Goal: Browse casually: Explore the website without a specific task or goal

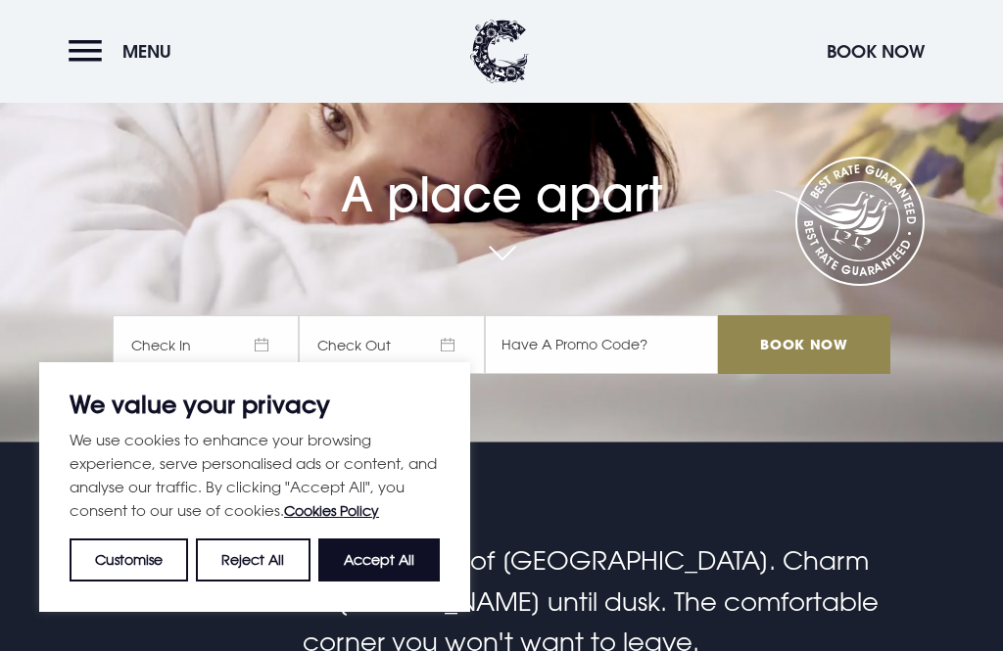
click at [370, 582] on button "Accept All" at bounding box center [378, 560] width 121 height 43
checkbox input "true"
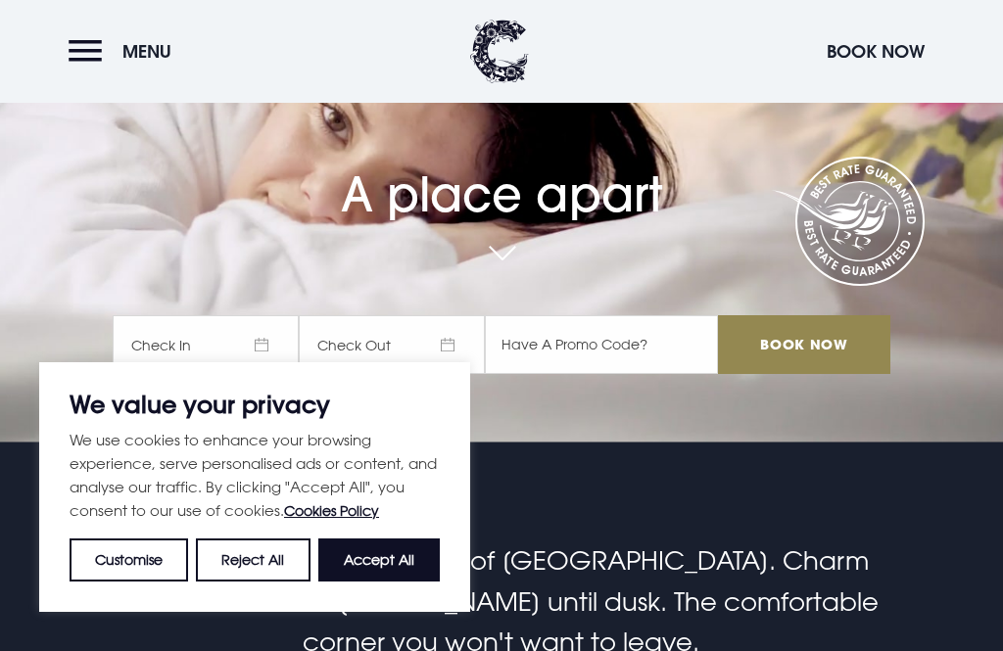
checkbox input "true"
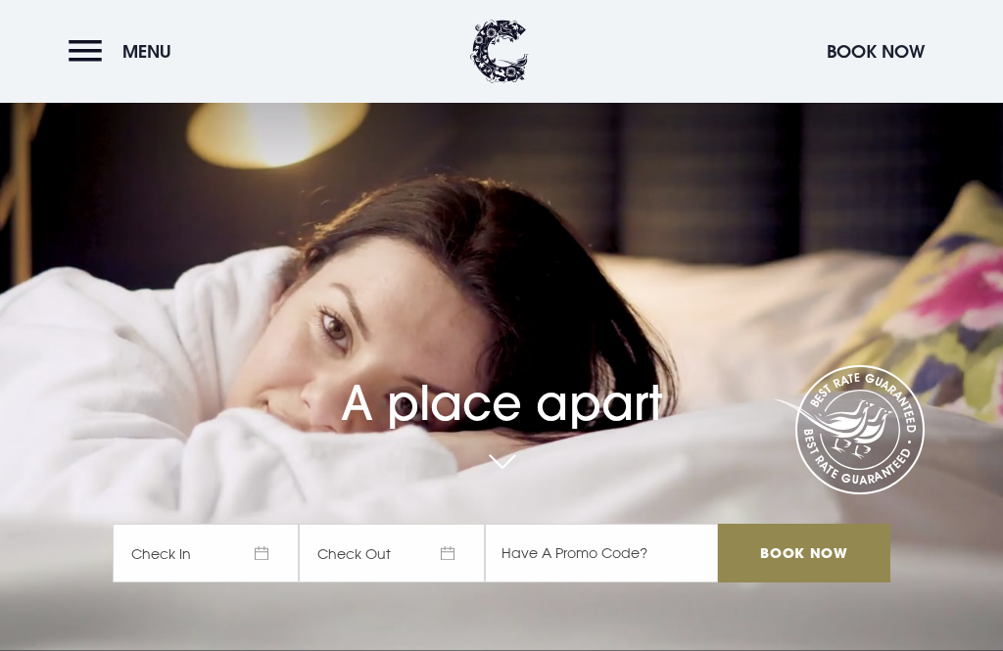
click at [92, 49] on button "Menu" at bounding box center [125, 51] width 113 height 42
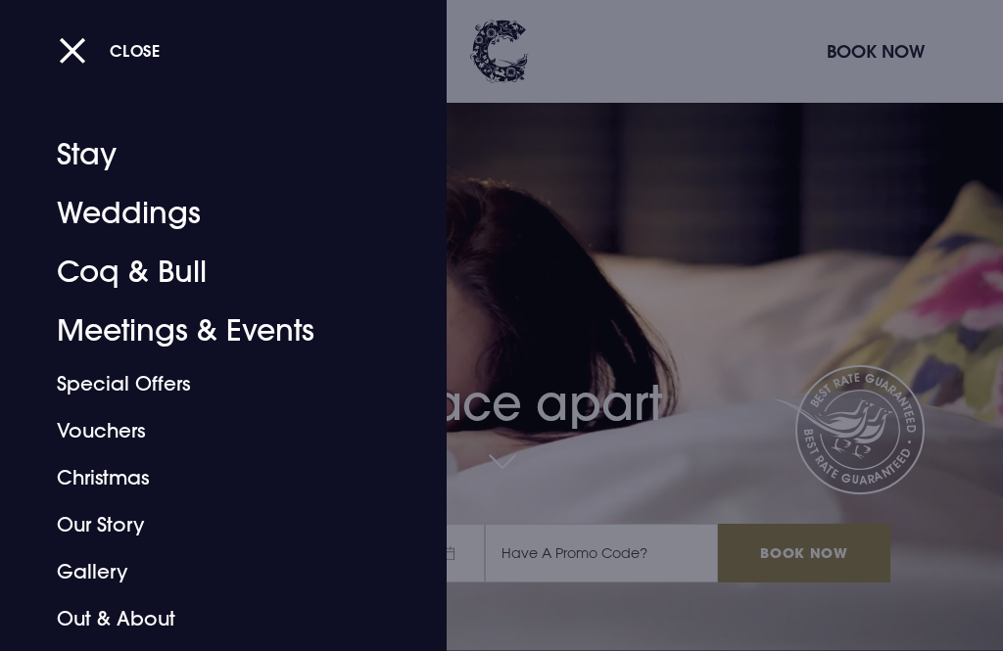
click at [863, 46] on div at bounding box center [501, 325] width 1003 height 651
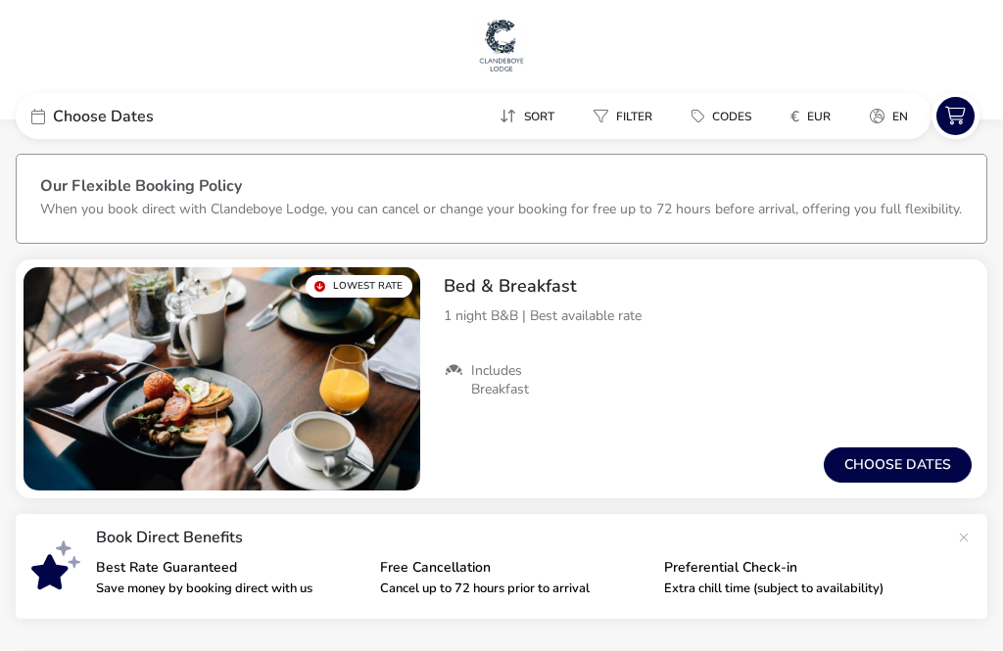
checkbox input "true"
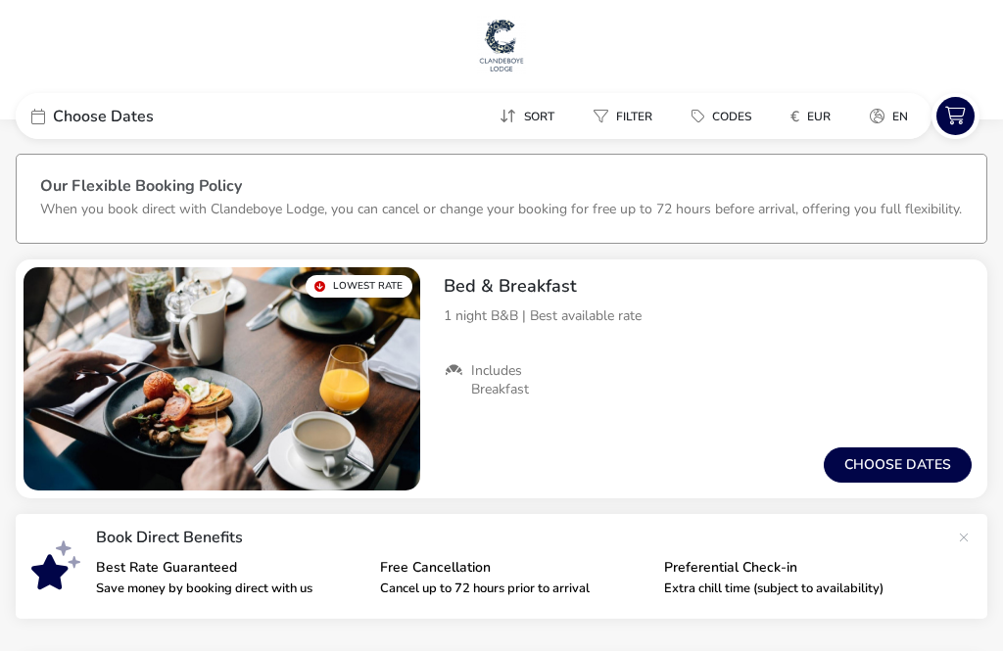
click at [490, 27] on img at bounding box center [501, 45] width 49 height 59
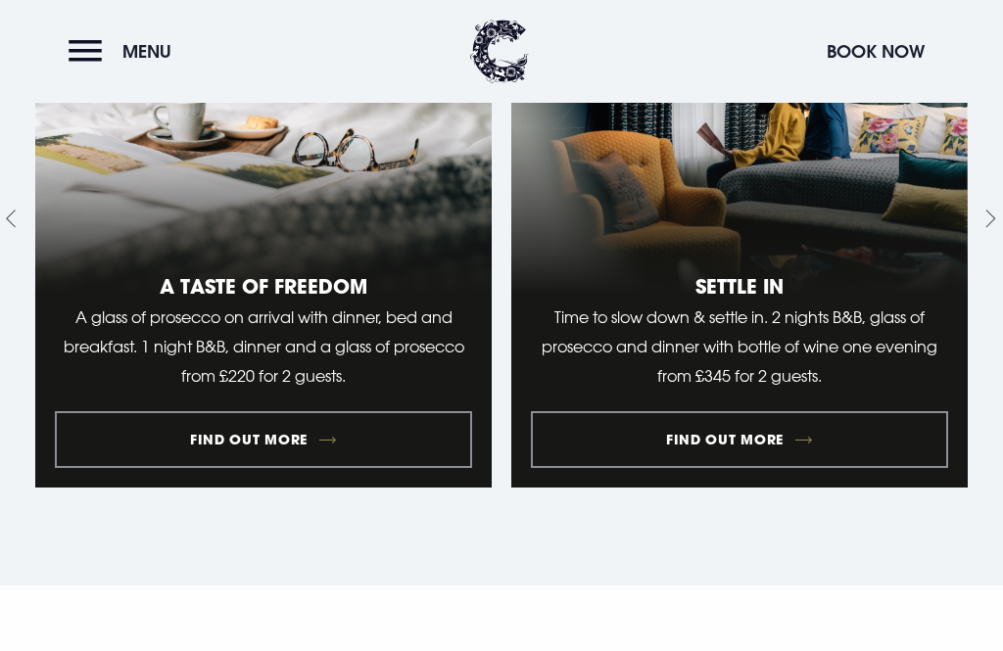
checkbox input "true"
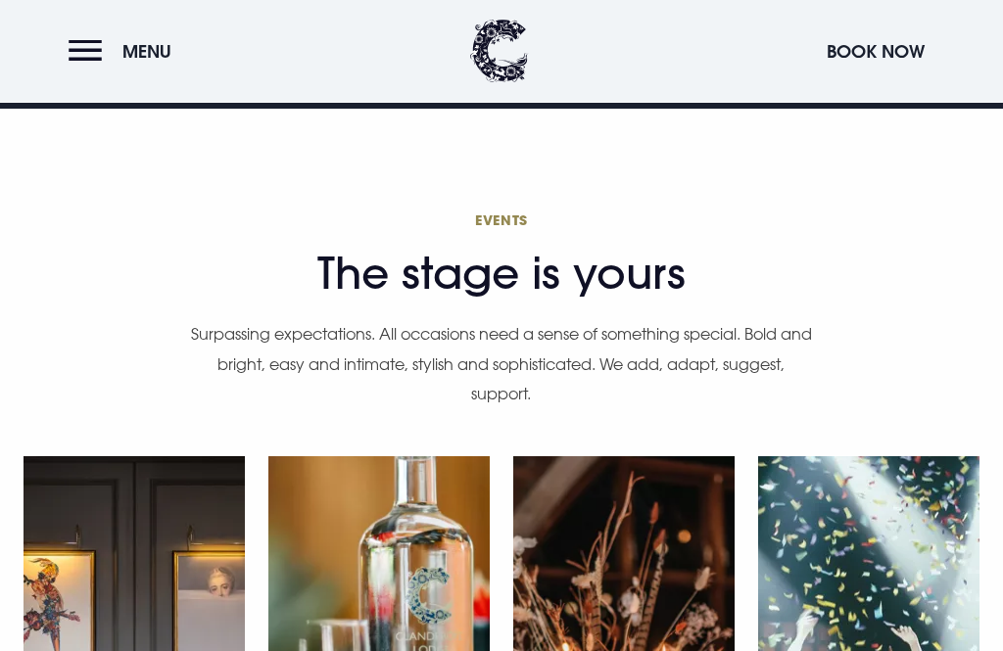
scroll to position [5108, 0]
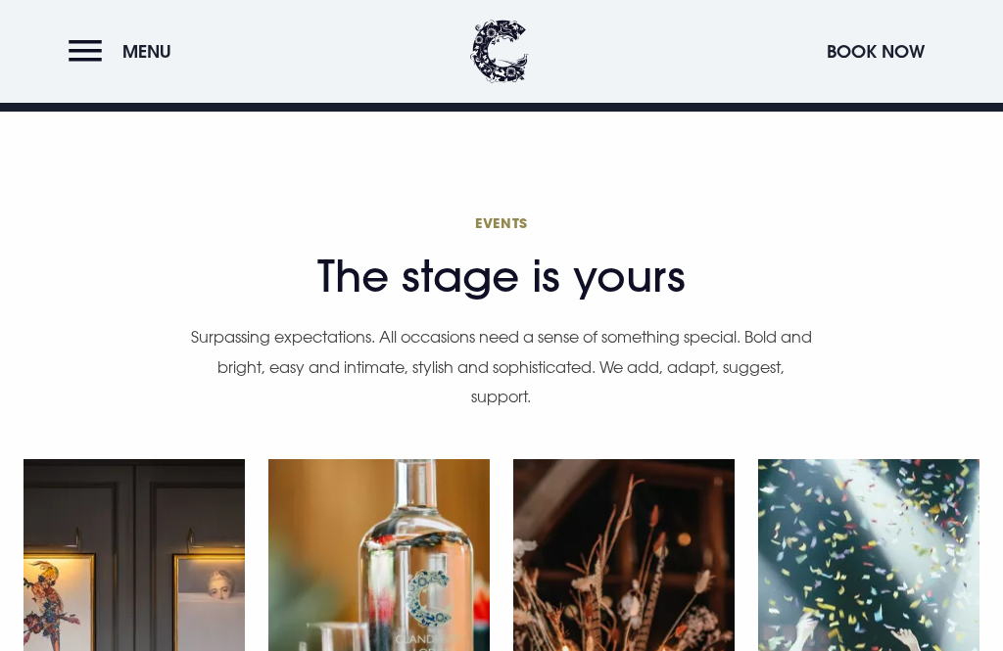
click at [83, 42] on button "Menu" at bounding box center [125, 51] width 113 height 42
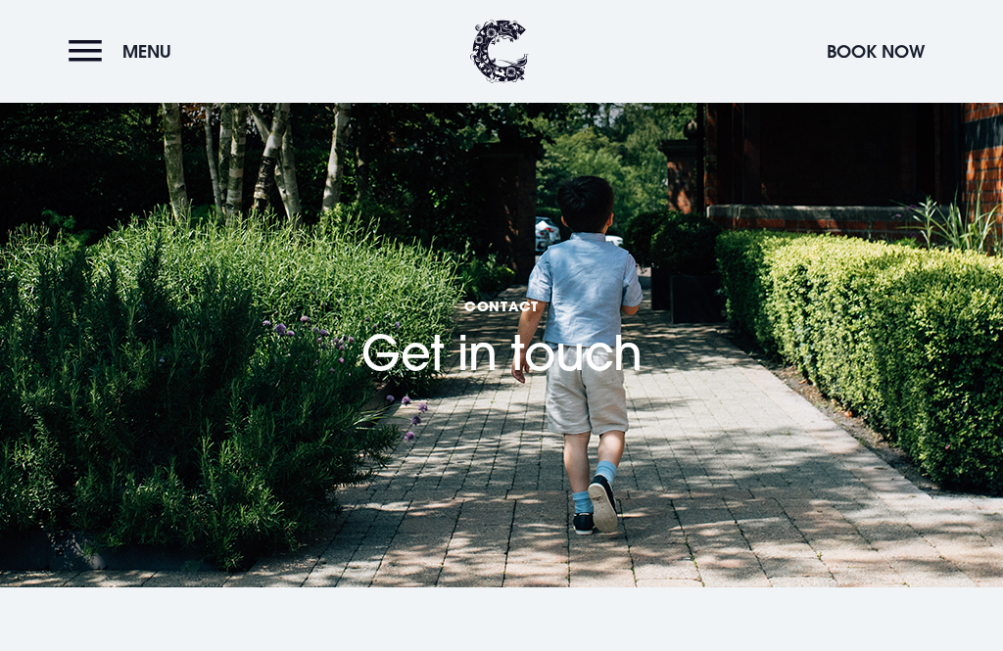
click at [60, 40] on header "Menu Book Now" at bounding box center [501, 51] width 1003 height 103
click at [89, 60] on button "Menu" at bounding box center [125, 51] width 113 height 42
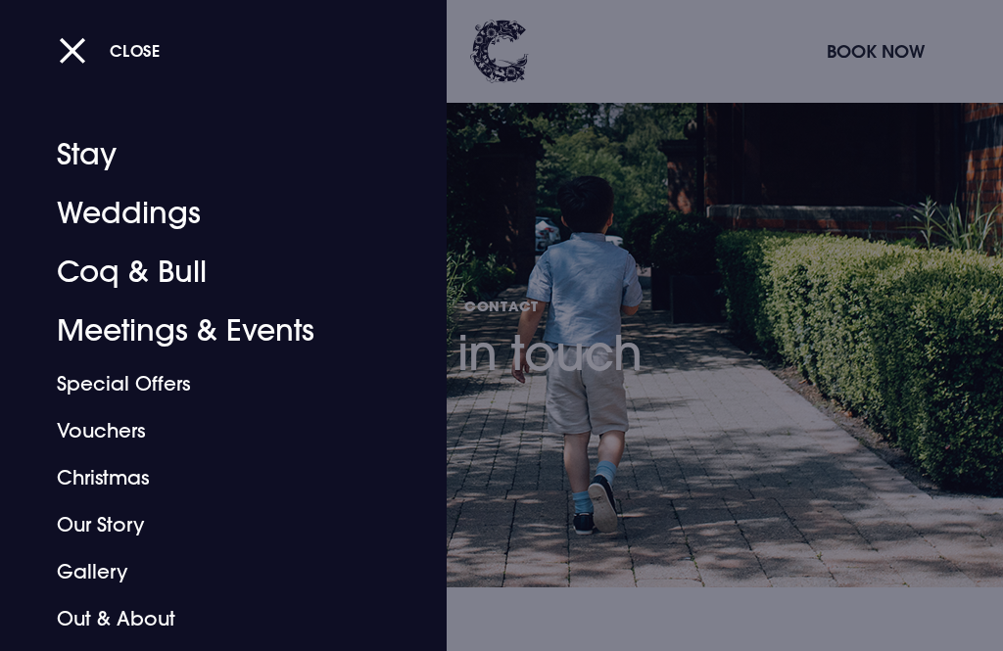
click at [83, 164] on link "Stay" at bounding box center [212, 154] width 310 height 59
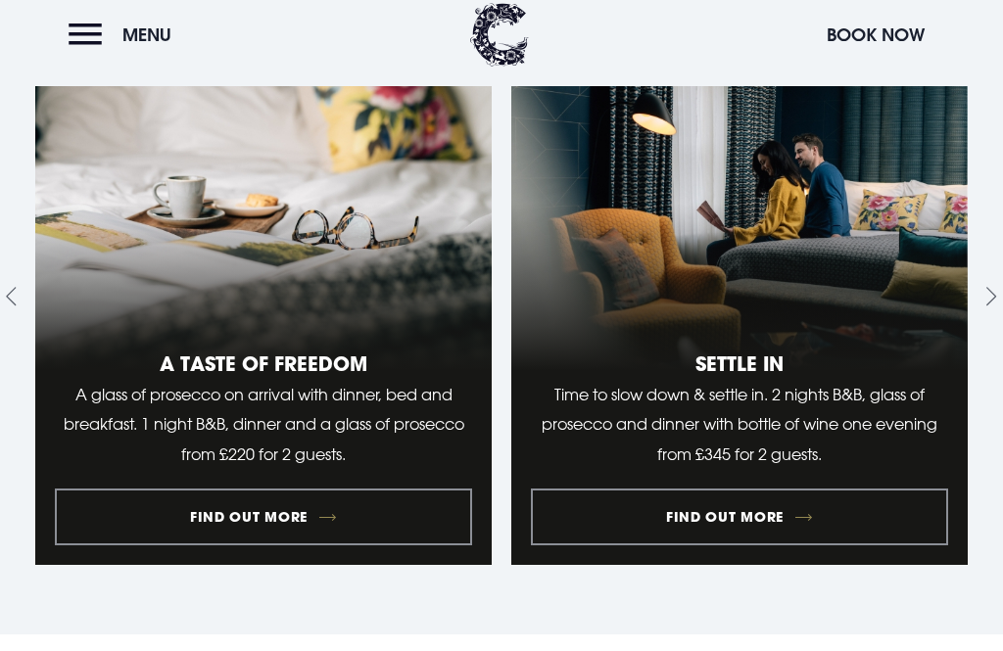
scroll to position [1708, 0]
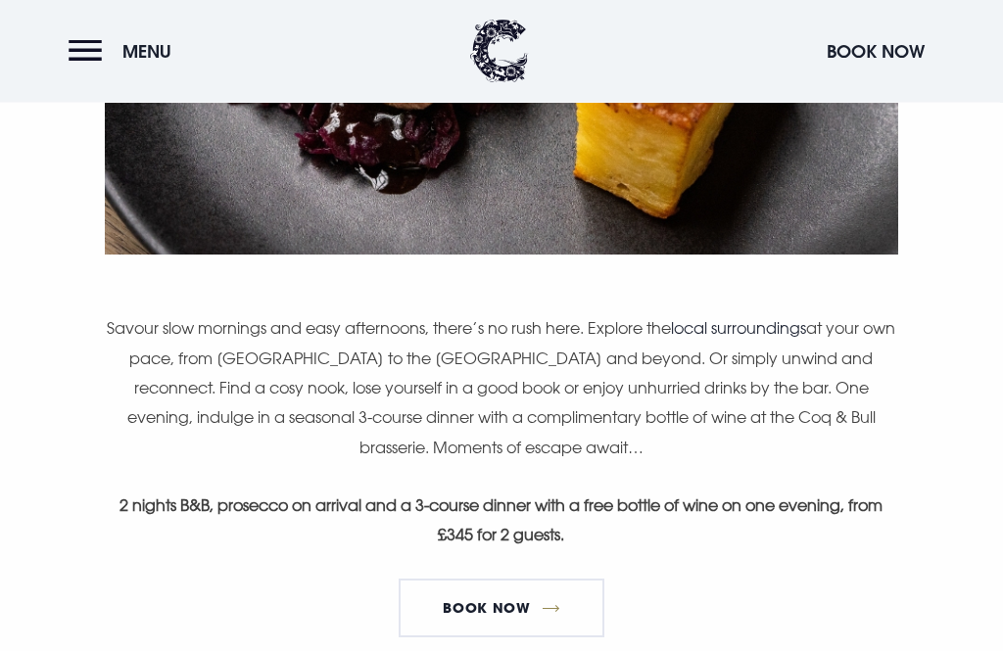
scroll to position [1058, 0]
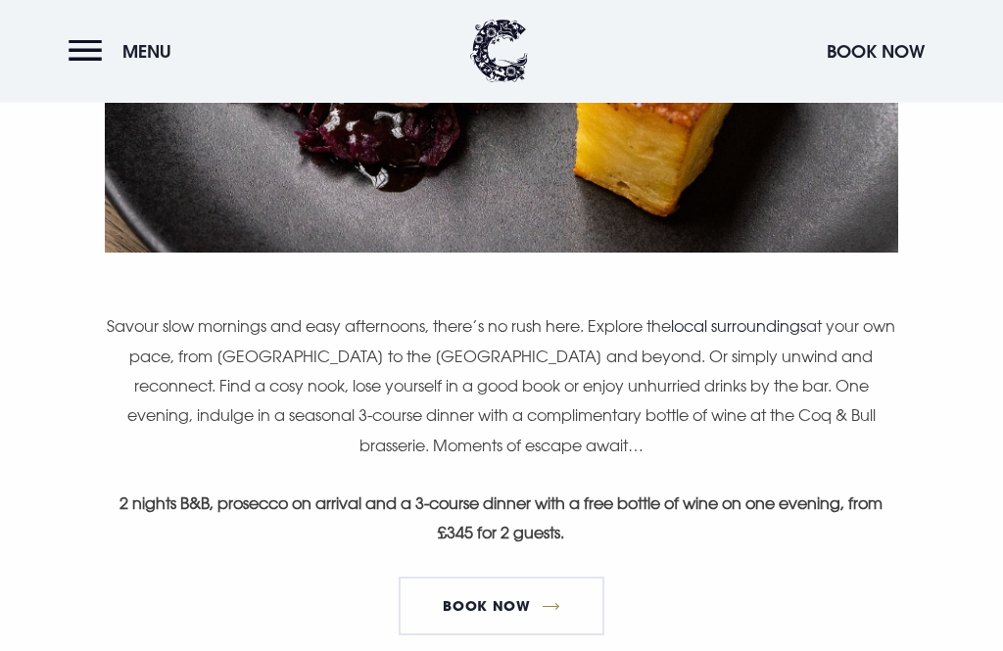
click at [864, 585] on div "Two nights to slow down and settle in. Savour slow mornings and easy afternoons…" at bounding box center [501, 140] width 792 height 1025
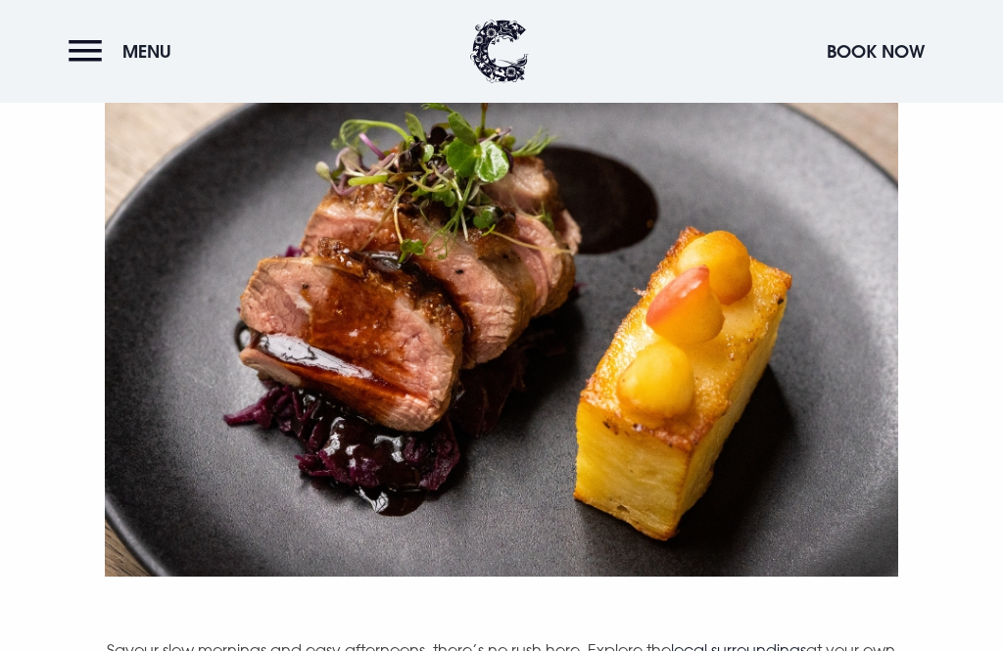
scroll to position [0, 0]
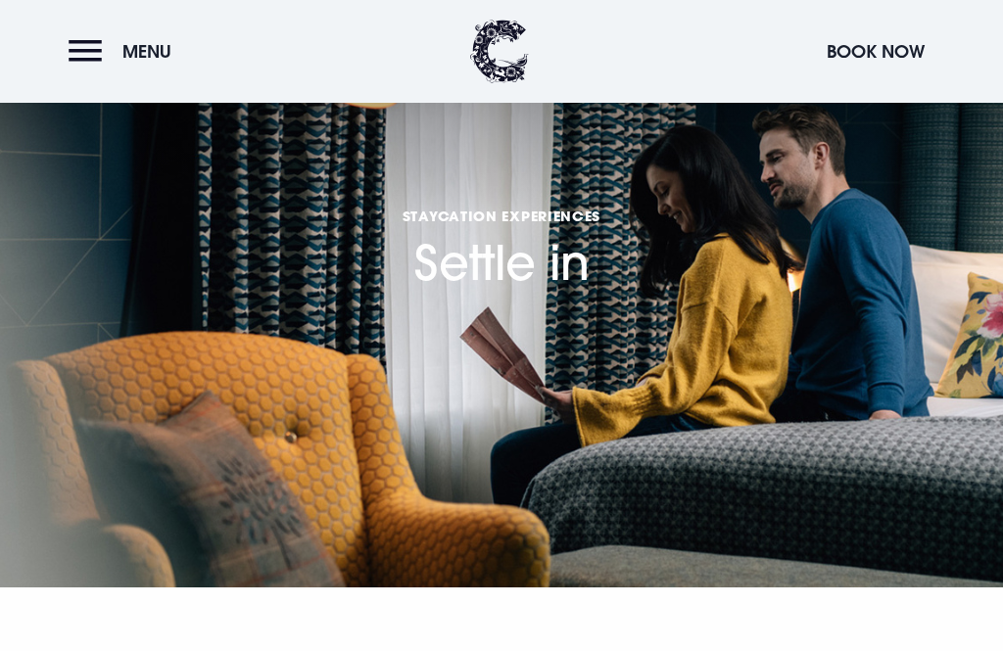
click at [77, 41] on button "Menu" at bounding box center [125, 51] width 113 height 42
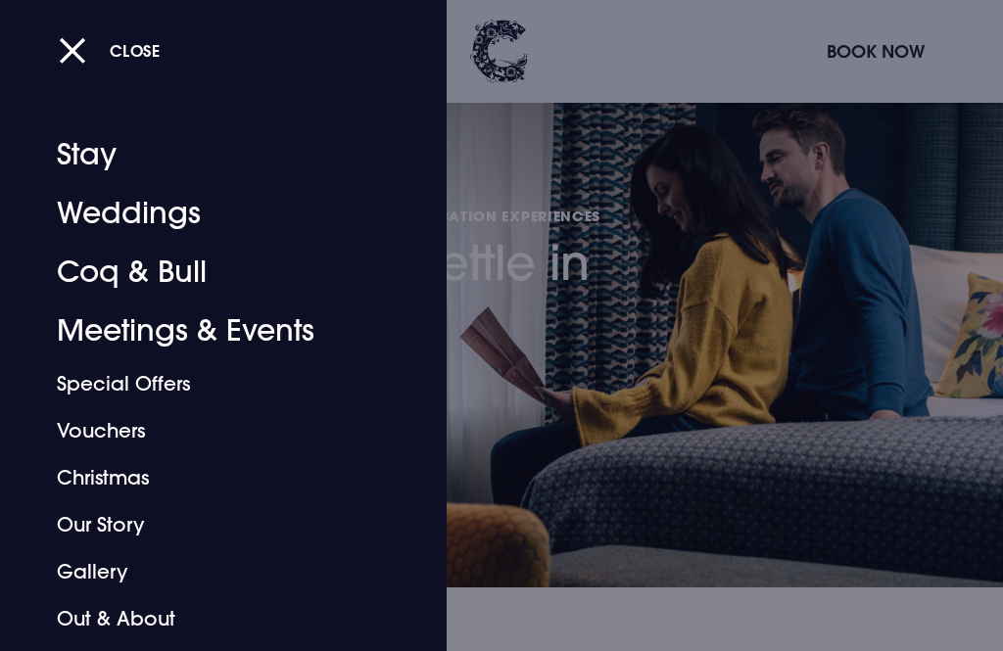
click at [116, 211] on link "Weddings" at bounding box center [212, 213] width 310 height 59
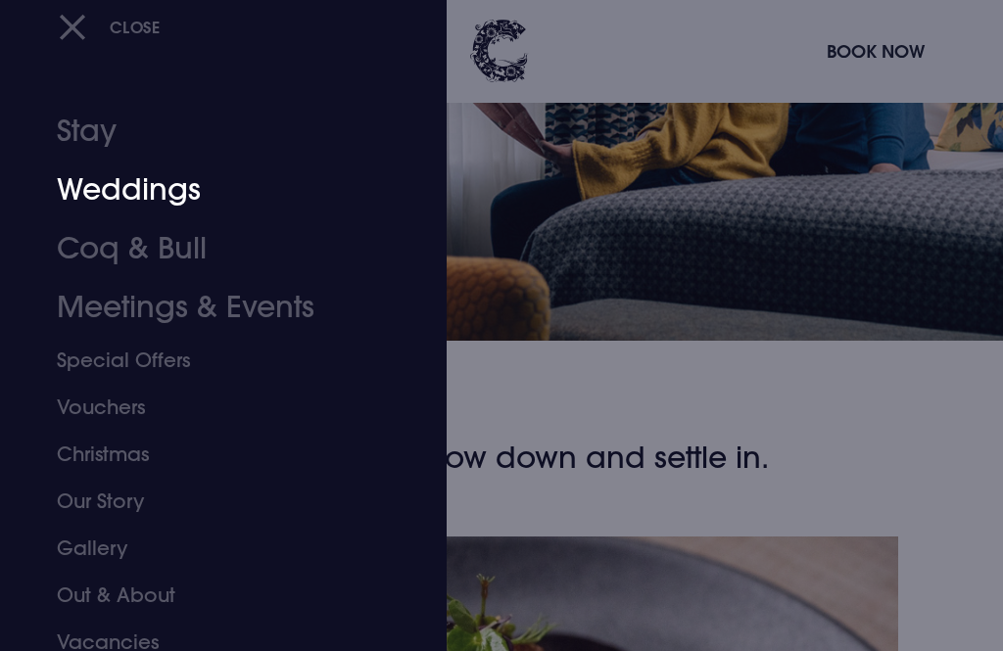
scroll to position [247, 0]
click at [128, 330] on link "Meetings & Events" at bounding box center [212, 308] width 310 height 59
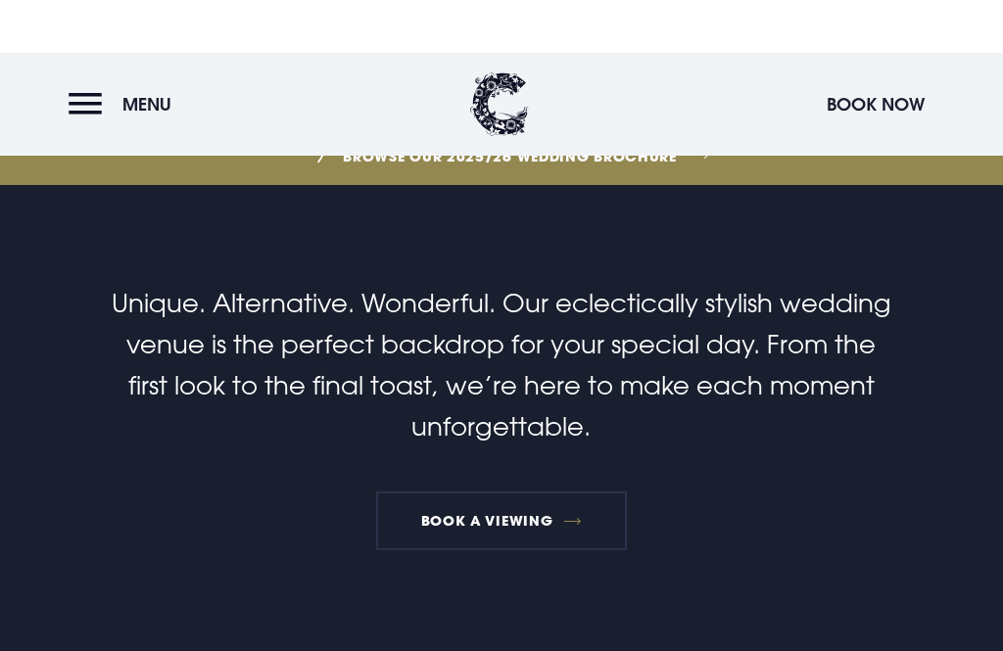
scroll to position [579, 0]
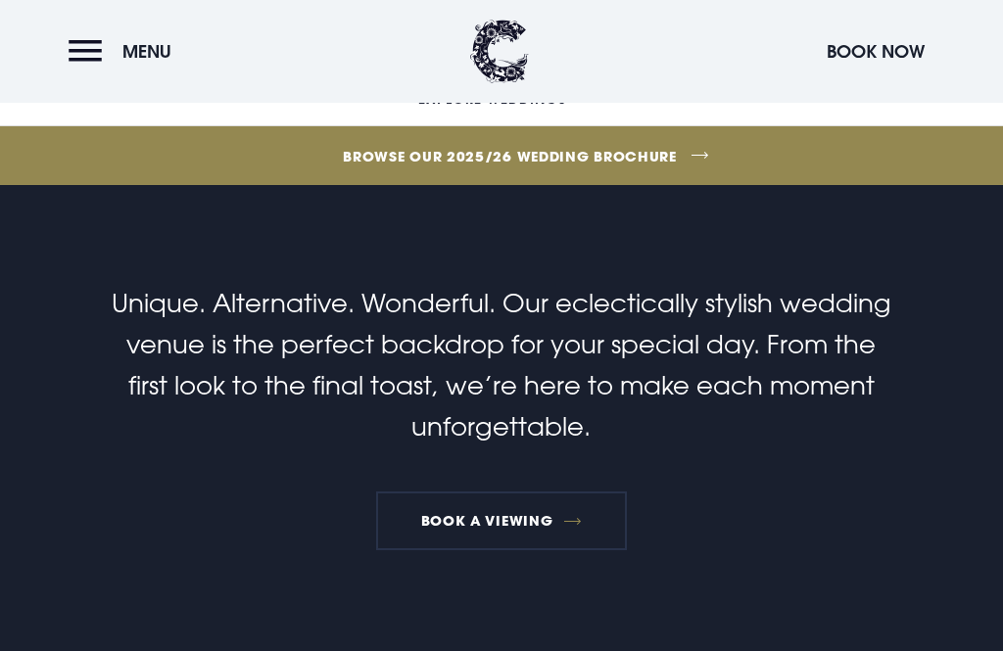
click at [447, 193] on link "Browse our 2025/26 wedding brochure" at bounding box center [510, 155] width 2340 height 73
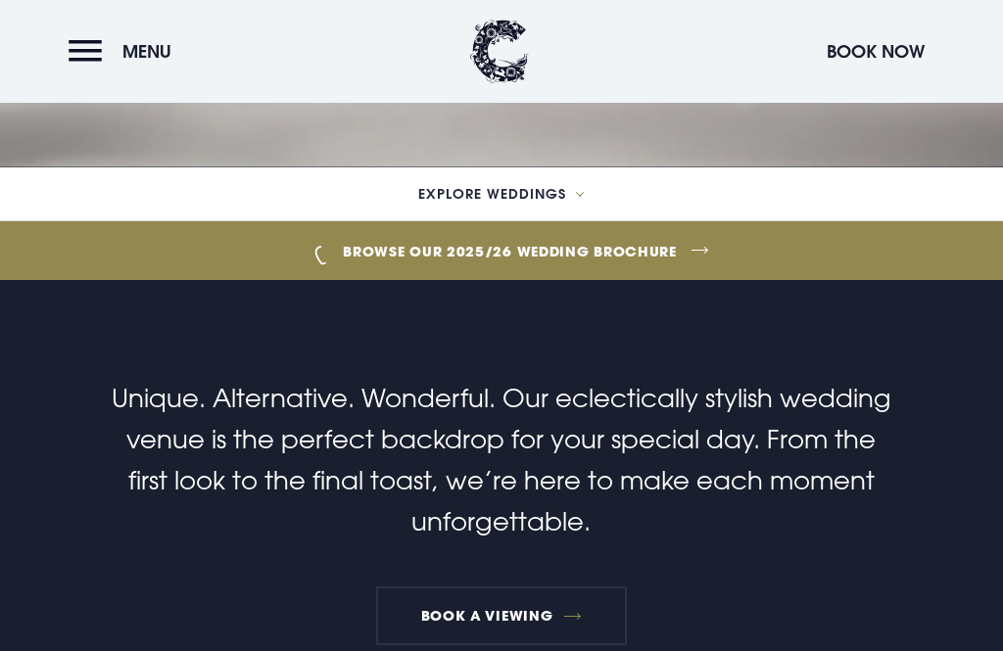
scroll to position [207, 0]
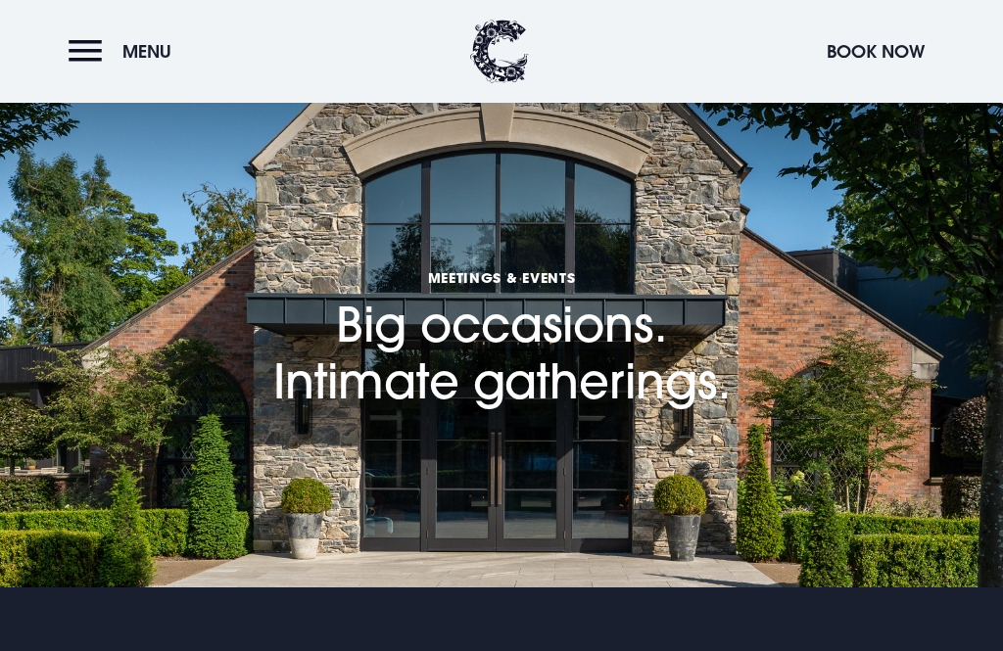
click at [592, 377] on h1 "Meetings & Events Big occasions. Intimate gatherings." at bounding box center [501, 298] width 457 height 222
click at [873, 58] on button "Book Now" at bounding box center [876, 51] width 118 height 42
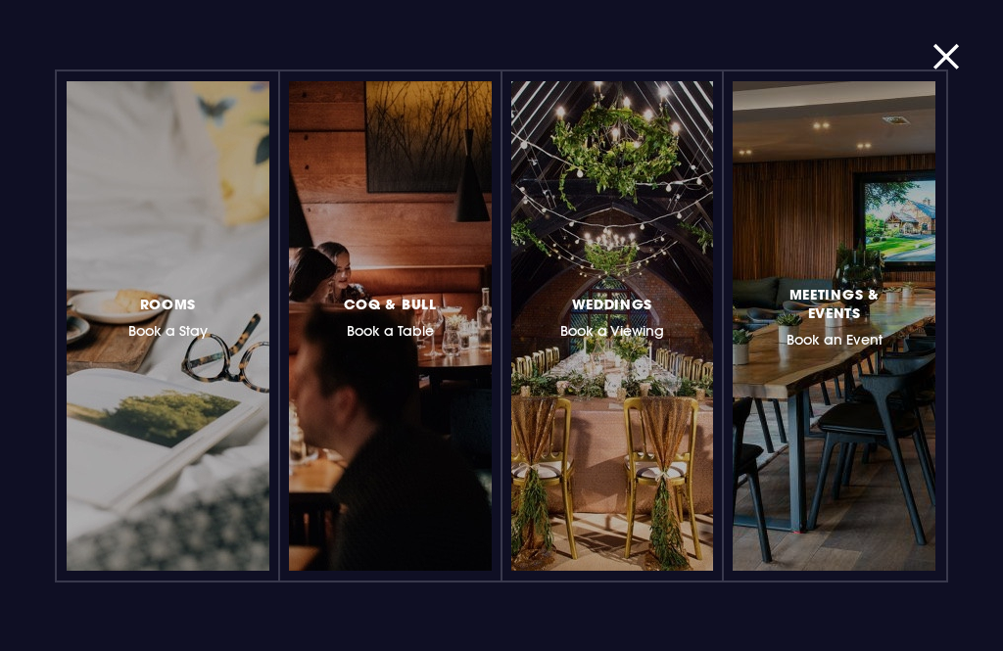
click at [172, 300] on span "Rooms" at bounding box center [168, 304] width 57 height 19
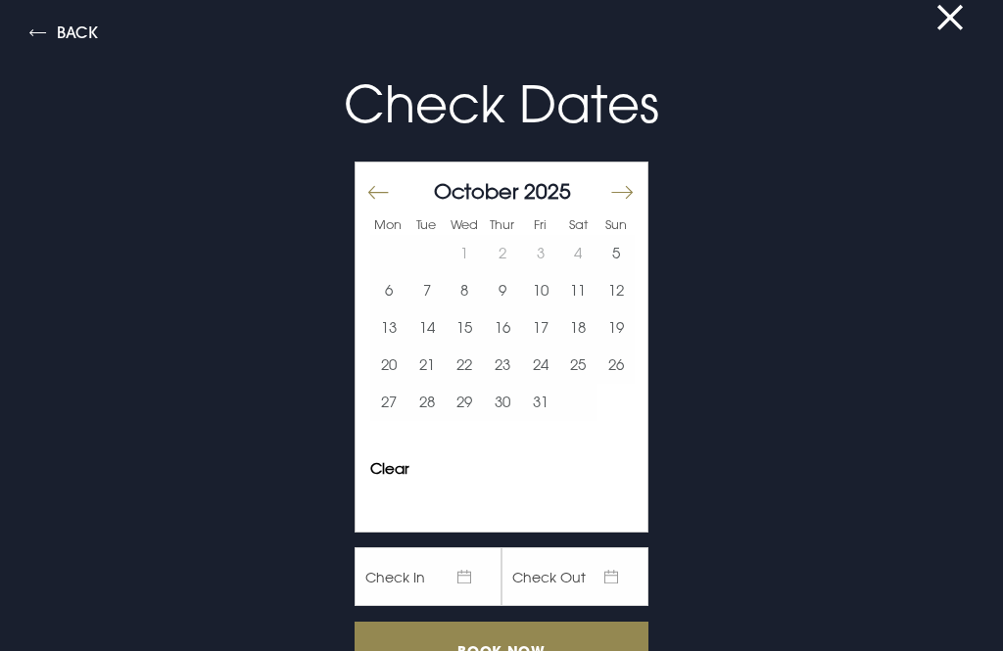
click at [954, 27] on button at bounding box center [961, 18] width 51 height 20
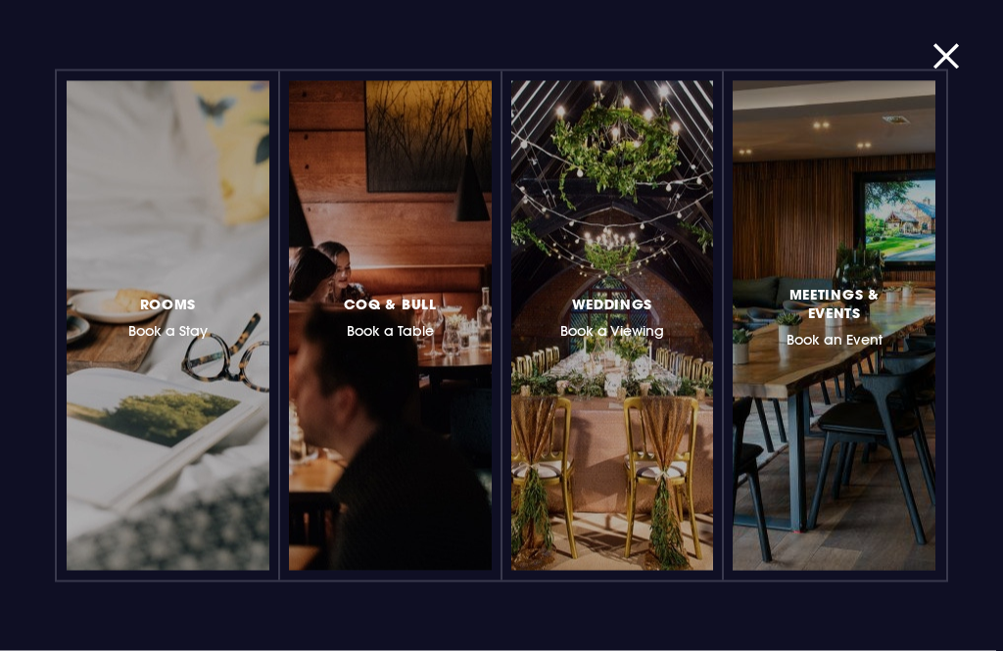
scroll to position [850, 0]
click at [690, 326] on div at bounding box center [690, 326] width 0 height 0
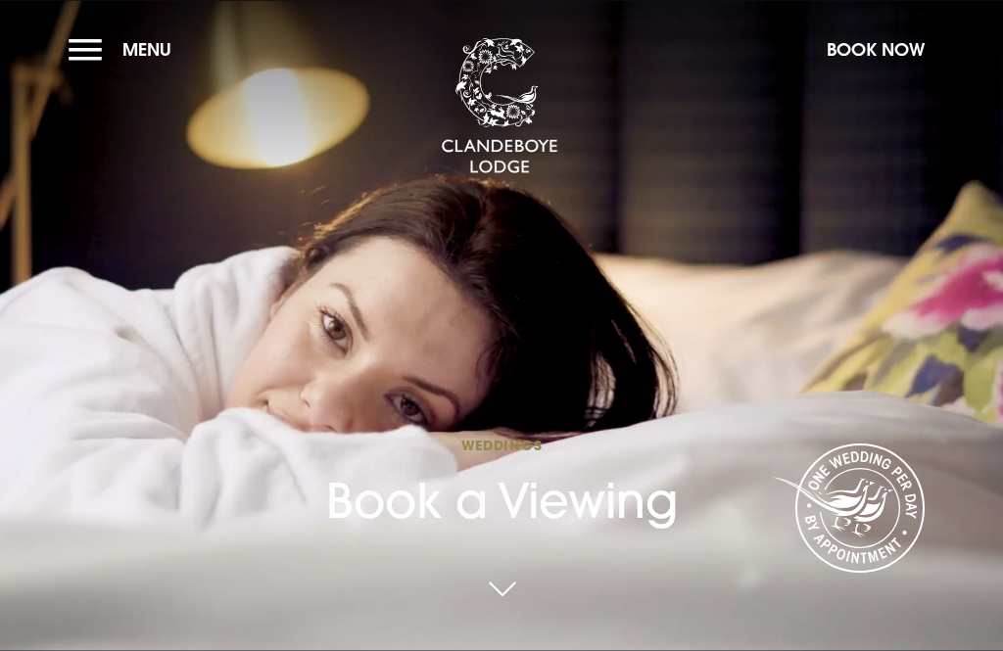
click at [81, 46] on button "Menu" at bounding box center [125, 49] width 113 height 42
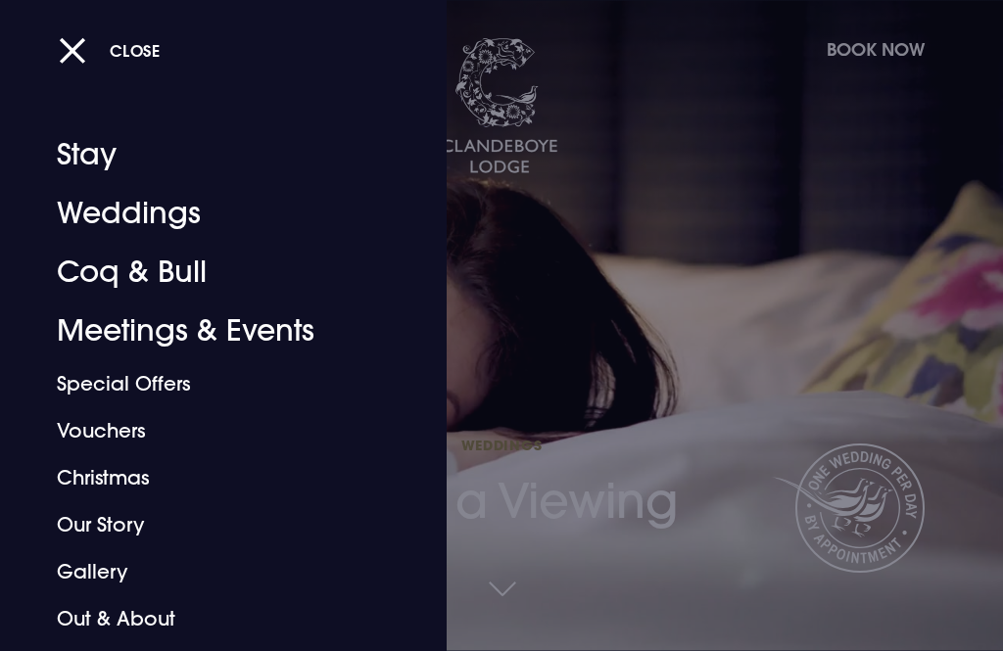
click at [67, 478] on link "Christmas" at bounding box center [212, 477] width 310 height 47
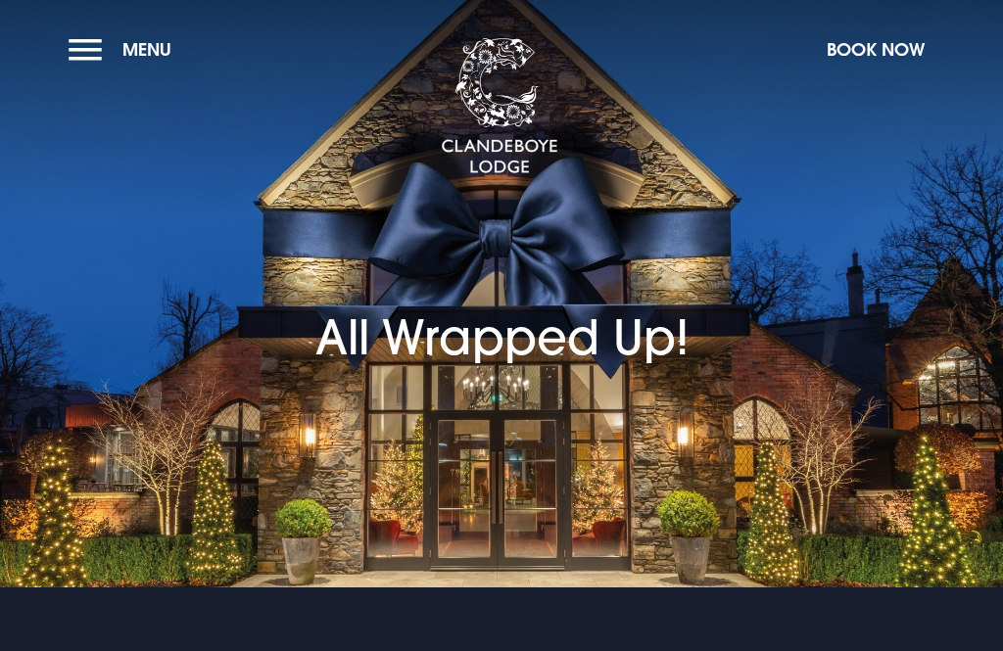
checkbox input "true"
